Goal: Find specific page/section: Find specific page/section

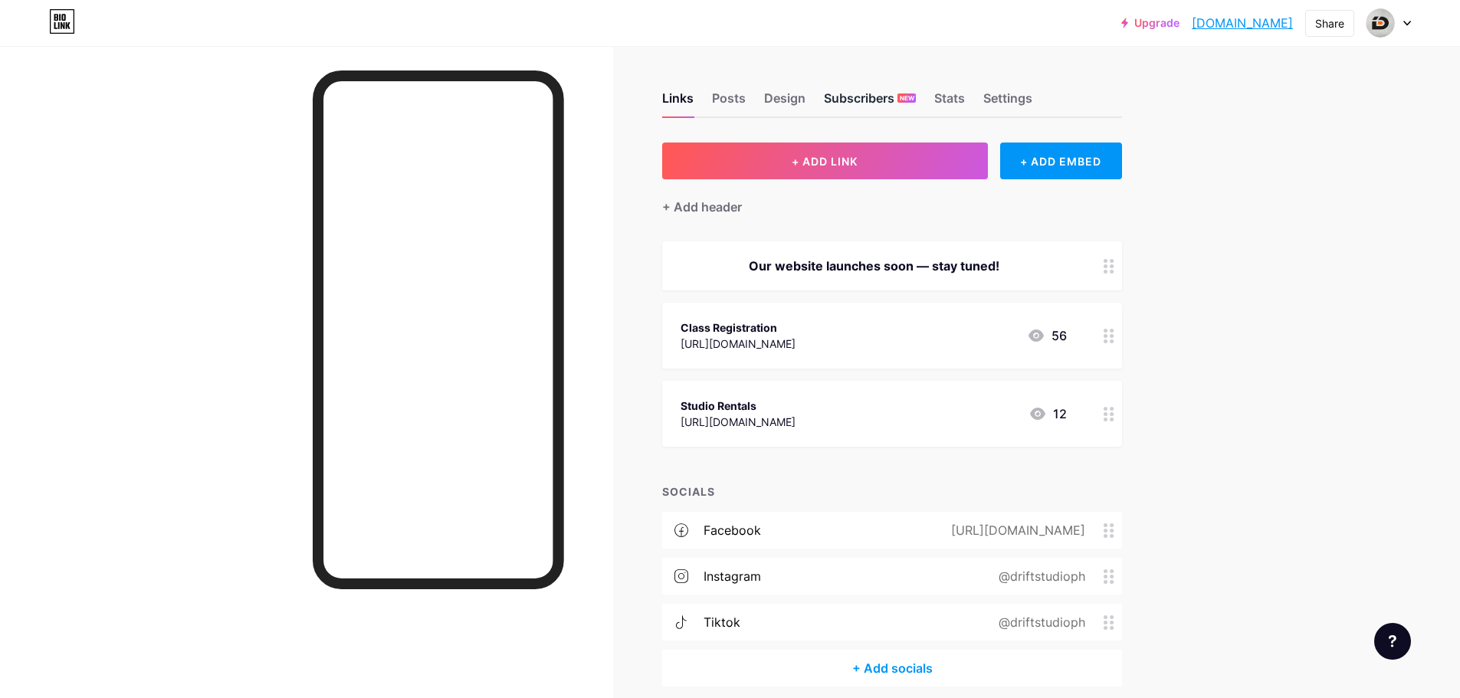
click at [871, 95] on div "Subscribers NEW" at bounding box center [870, 103] width 92 height 28
